Goal: Task Accomplishment & Management: Manage account settings

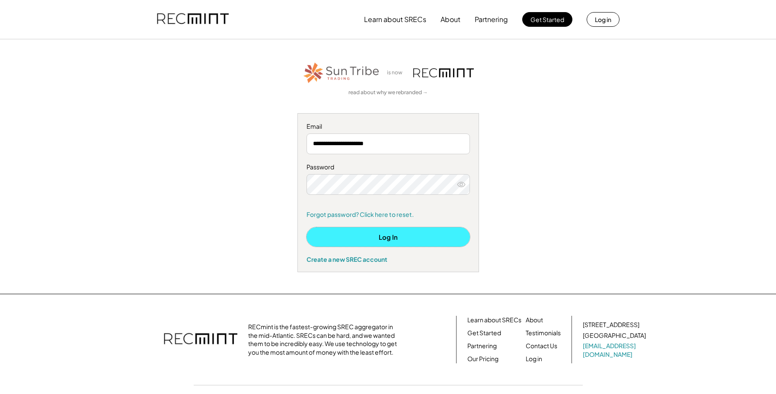
click at [378, 237] on button "Log In" at bounding box center [389, 237] width 164 height 19
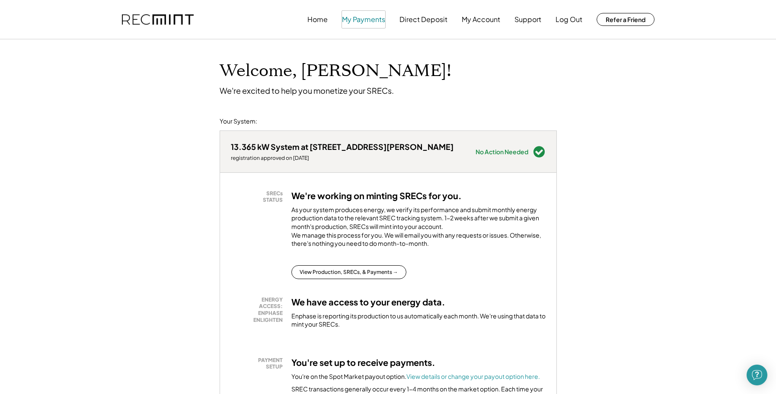
click at [365, 21] on button "My Payments" at bounding box center [363, 19] width 43 height 17
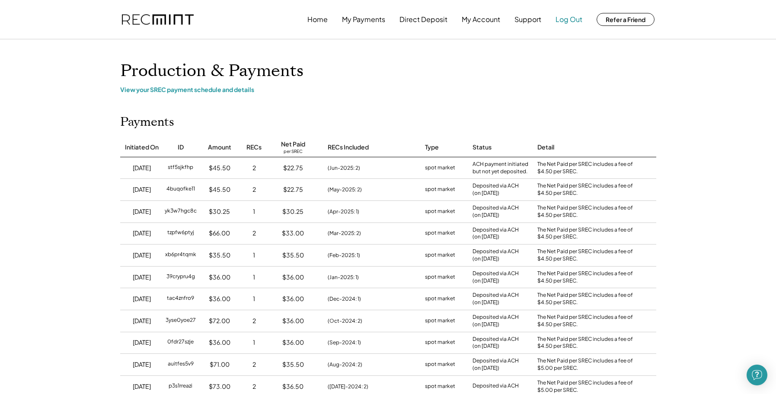
click at [564, 20] on button "Log Out" at bounding box center [569, 19] width 27 height 17
